Goal: Task Accomplishment & Management: Manage account settings

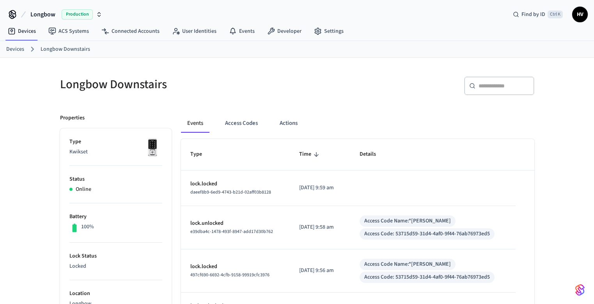
click at [242, 125] on button "Access Codes" at bounding box center [241, 123] width 45 height 19
